Goal: Unclear: Browse casually

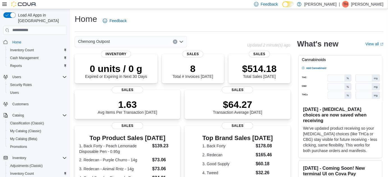
drag, startPoint x: 277, startPoint y: 165, endPoint x: 307, endPoint y: 189, distance: 37.9
drag, startPoint x: 307, startPoint y: 189, endPoint x: 251, endPoint y: 26, distance: 171.8
click at [251, 26] on div "Home Feedback" at bounding box center [229, 20] width 309 height 15
click at [232, 19] on div "Home Feedback" at bounding box center [229, 20] width 309 height 15
